Goal: Information Seeking & Learning: Find specific fact

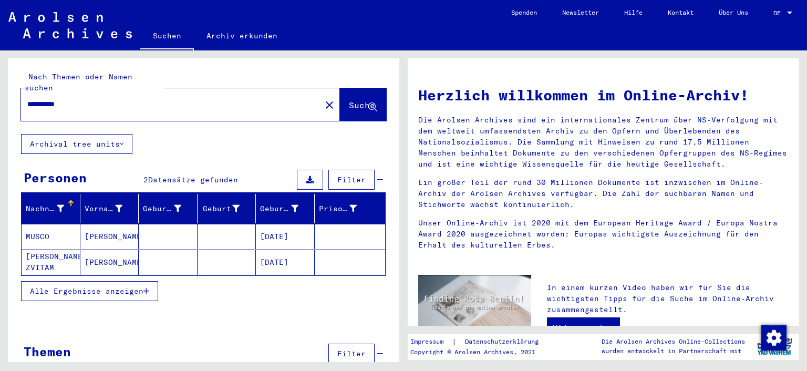
click at [788, 15] on div at bounding box center [789, 12] width 9 height 7
click at [784, 16] on span "English" at bounding box center [771, 18] width 43 height 19
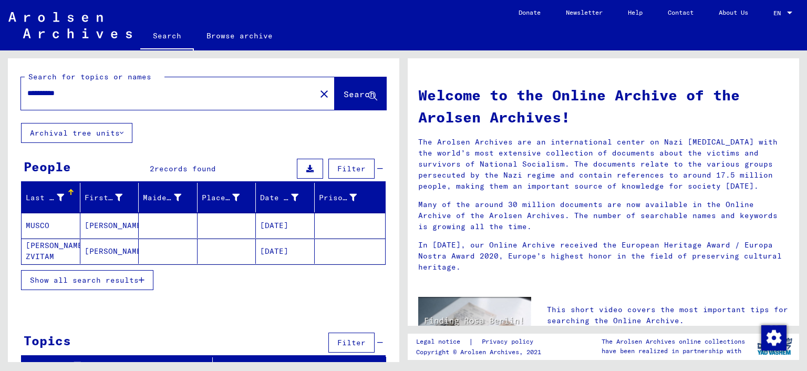
click at [51, 226] on mat-cell "MUSCO" at bounding box center [51, 225] width 59 height 25
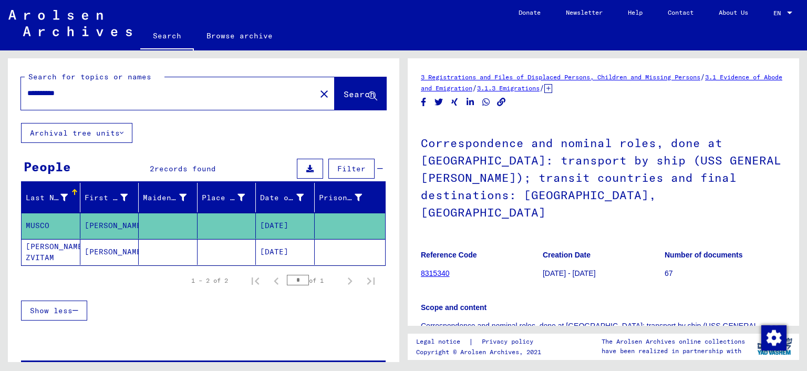
click at [43, 255] on mat-cell "[PERSON_NAME] ZVITAM" at bounding box center [51, 252] width 59 height 26
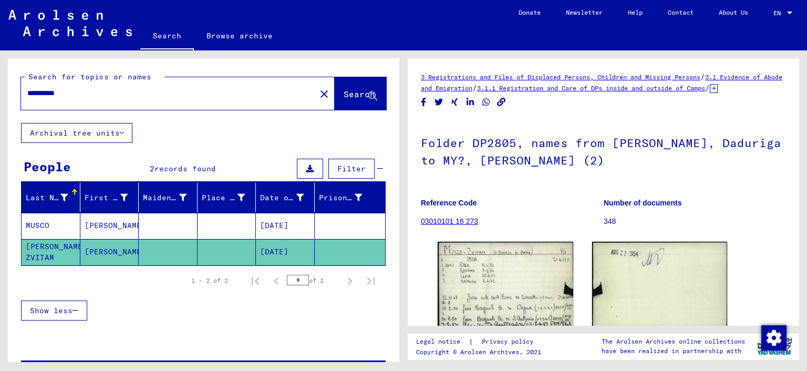
click at [710, 93] on icon at bounding box center [714, 88] width 8 height 9
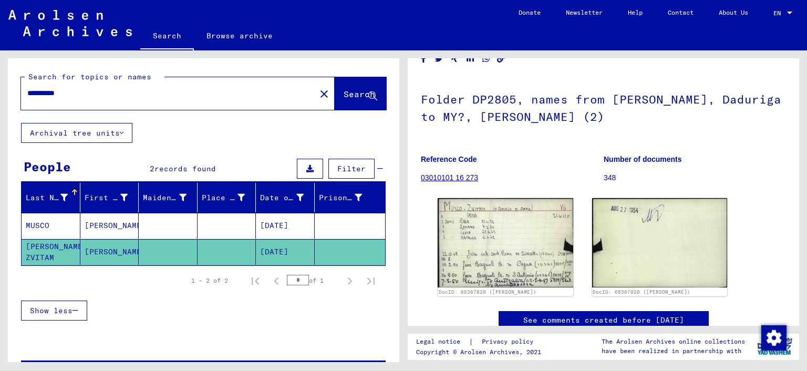
scroll to position [53, 0]
